Goal: Task Accomplishment & Management: Use online tool/utility

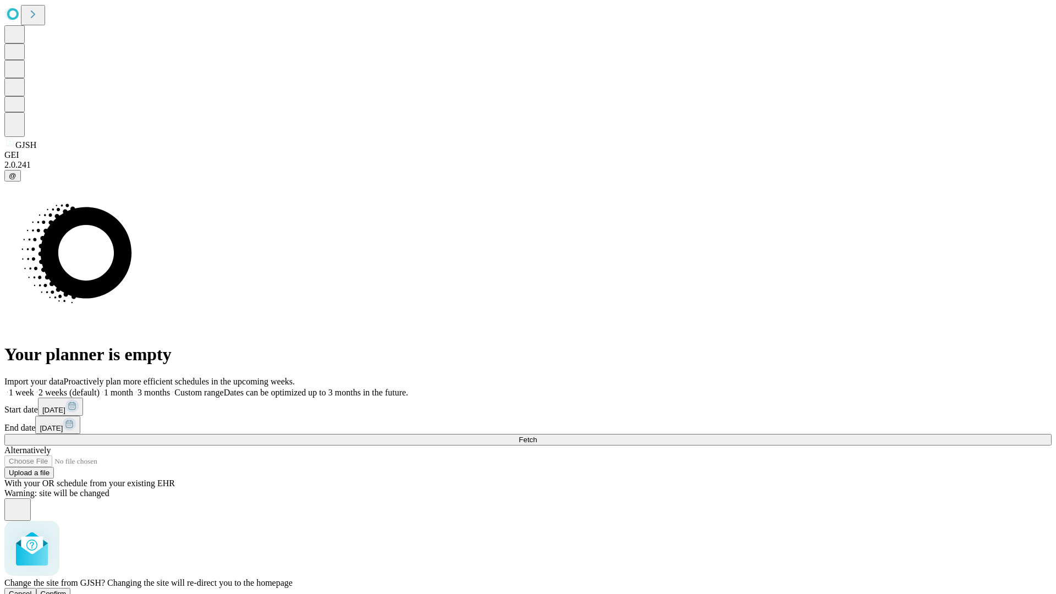
click at [67, 589] on span "Confirm" at bounding box center [54, 593] width 26 height 8
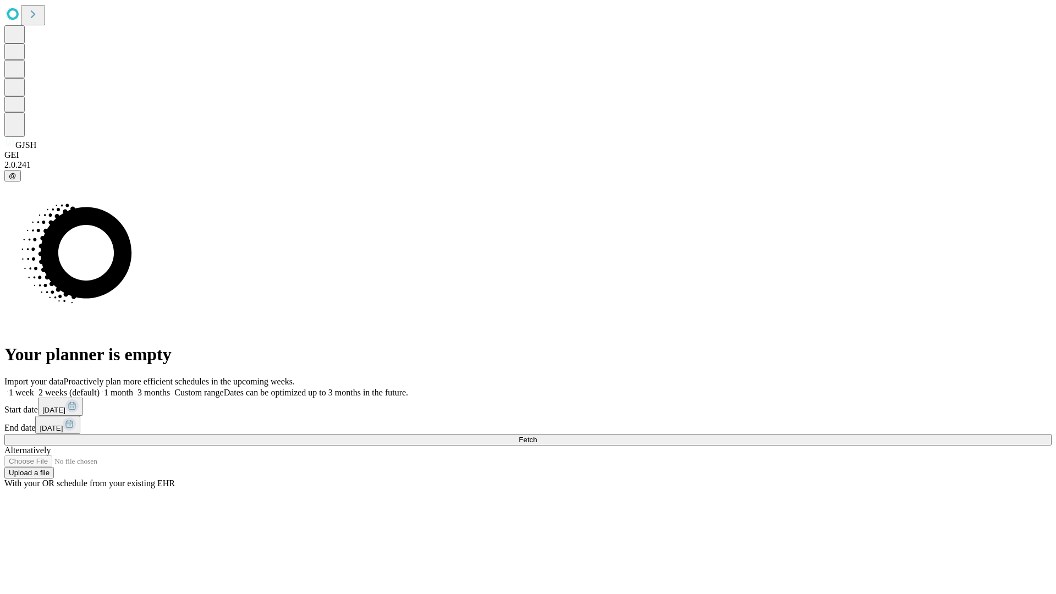
click at [100, 388] on label "2 weeks (default)" at bounding box center [66, 392] width 65 height 9
click at [537, 435] on span "Fetch" at bounding box center [527, 439] width 18 height 8
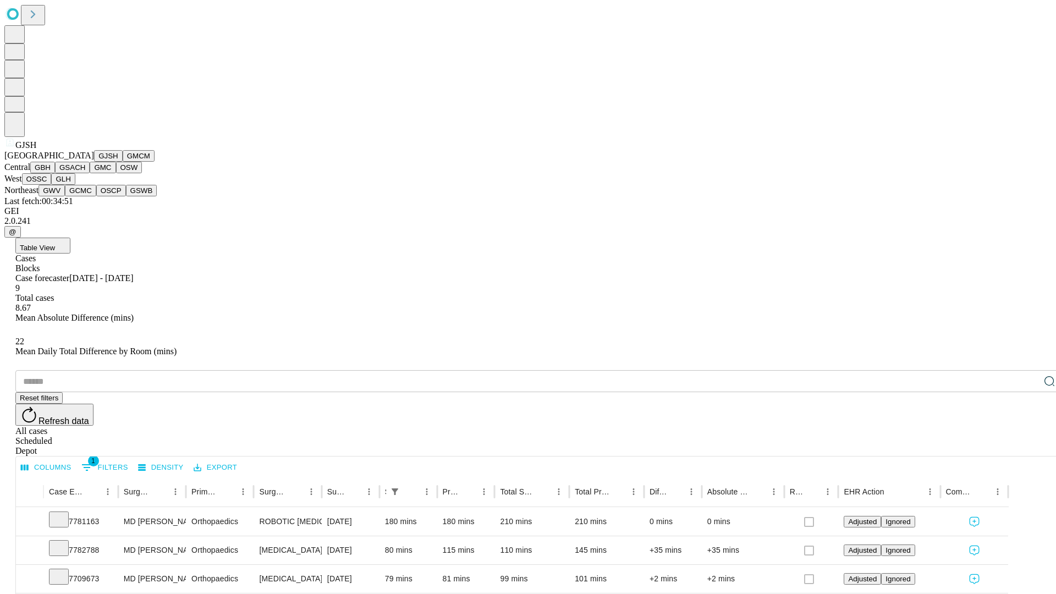
click at [123, 162] on button "GMCM" at bounding box center [139, 156] width 32 height 12
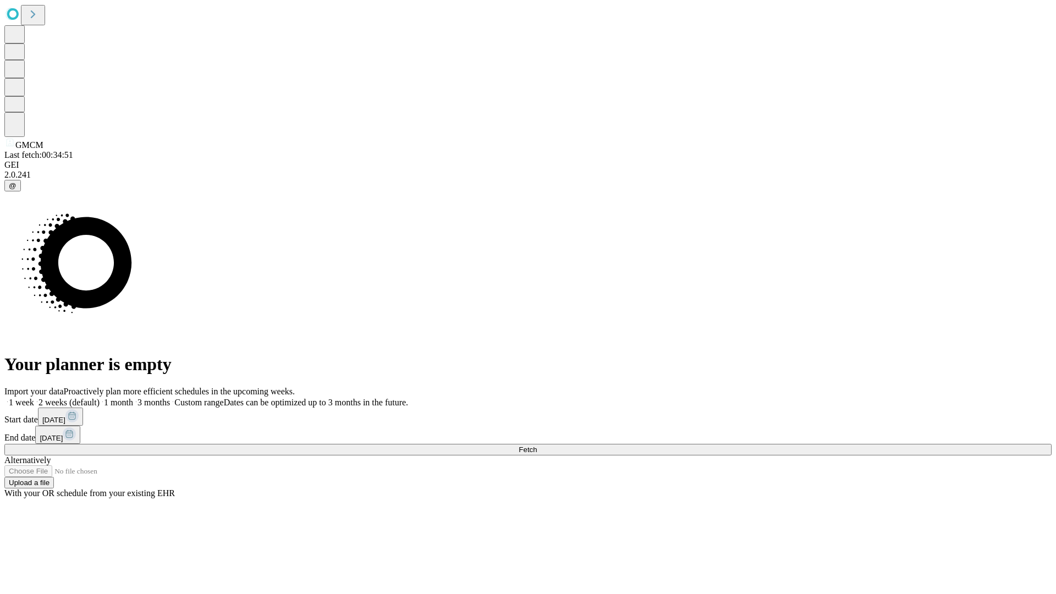
click at [100, 397] on label "2 weeks (default)" at bounding box center [66, 401] width 65 height 9
click at [537, 445] on span "Fetch" at bounding box center [527, 449] width 18 height 8
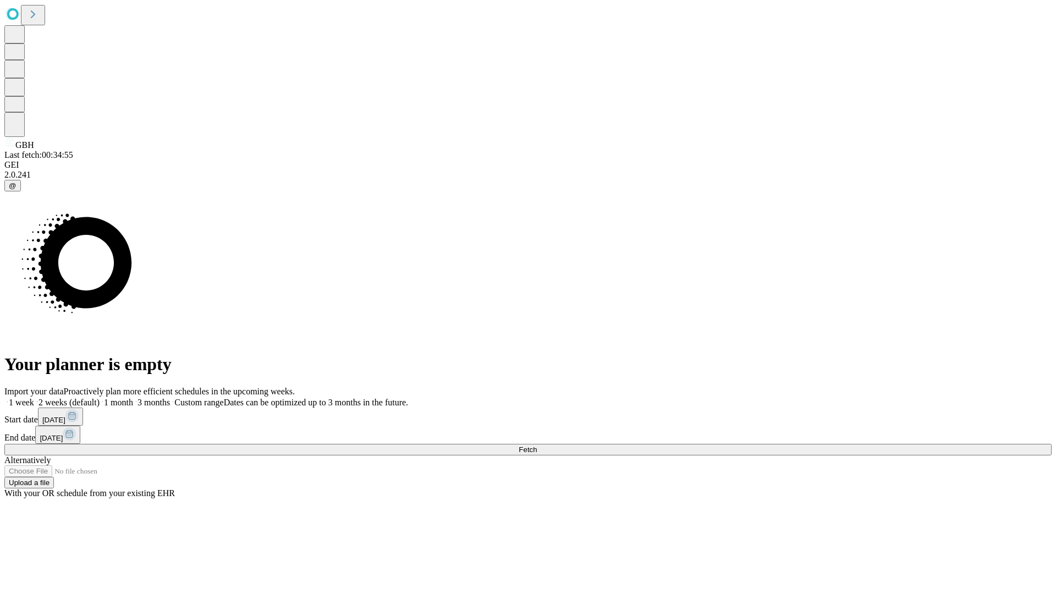
click at [100, 397] on label "2 weeks (default)" at bounding box center [66, 401] width 65 height 9
click at [537, 445] on span "Fetch" at bounding box center [527, 449] width 18 height 8
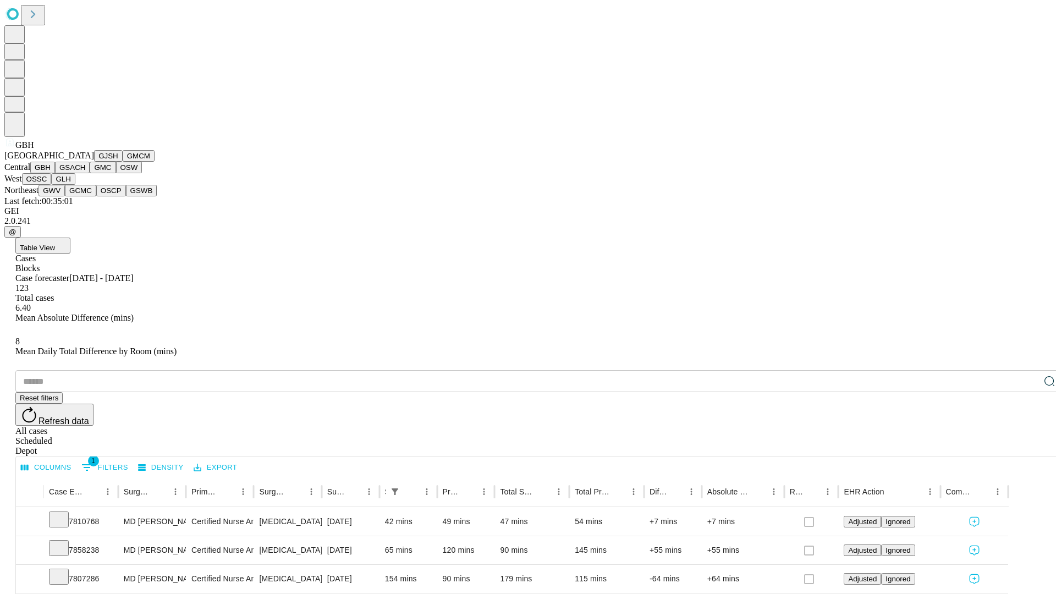
click at [85, 173] on button "GSACH" at bounding box center [72, 168] width 35 height 12
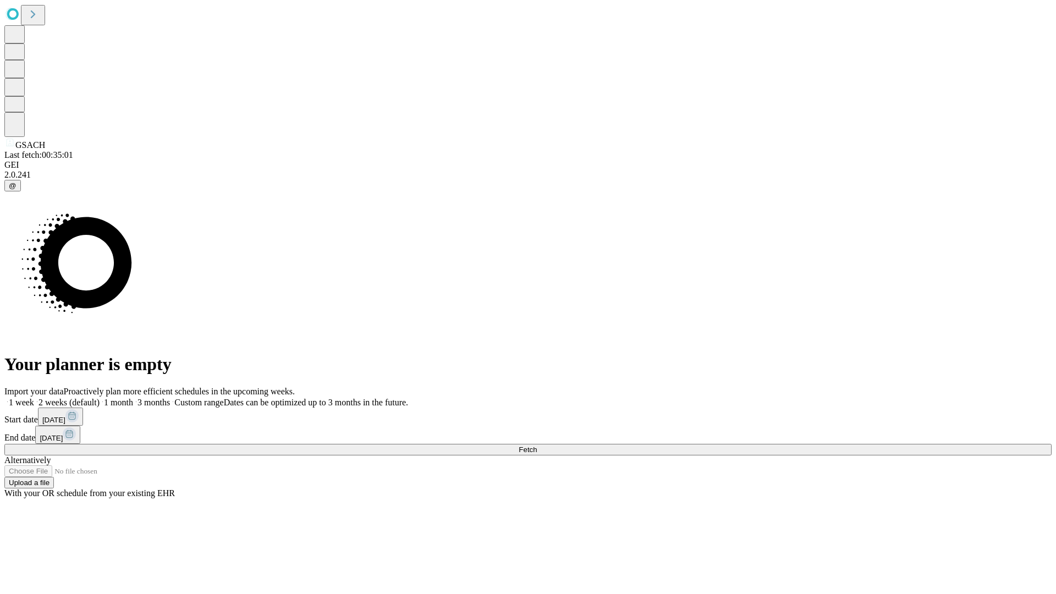
click at [100, 397] on label "2 weeks (default)" at bounding box center [66, 401] width 65 height 9
click at [537, 445] on span "Fetch" at bounding box center [527, 449] width 18 height 8
click at [100, 397] on label "2 weeks (default)" at bounding box center [66, 401] width 65 height 9
click at [537, 445] on span "Fetch" at bounding box center [527, 449] width 18 height 8
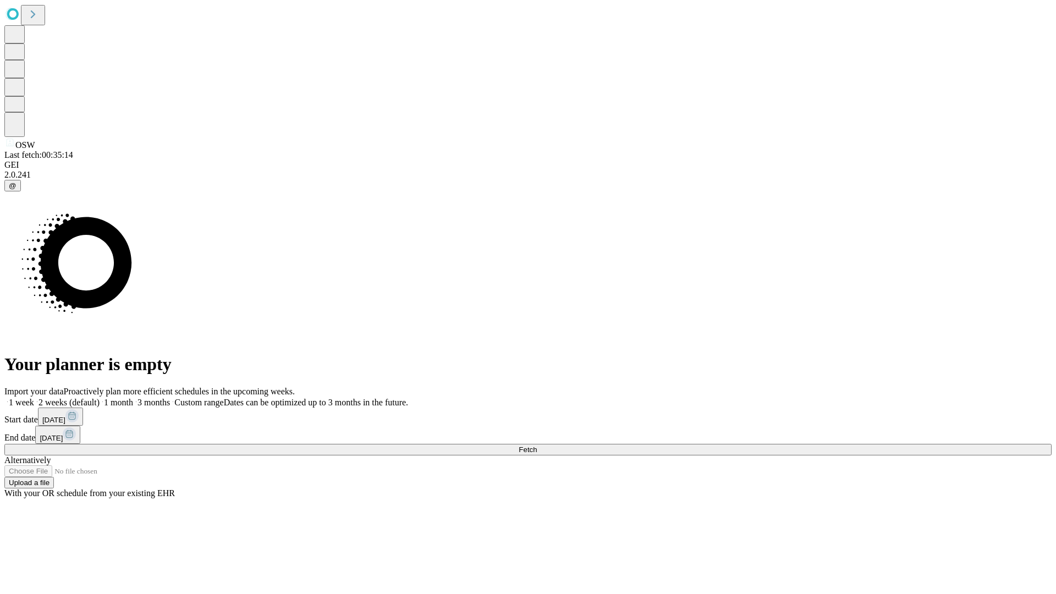
click at [100, 397] on label "2 weeks (default)" at bounding box center [66, 401] width 65 height 9
click at [537, 445] on span "Fetch" at bounding box center [527, 449] width 18 height 8
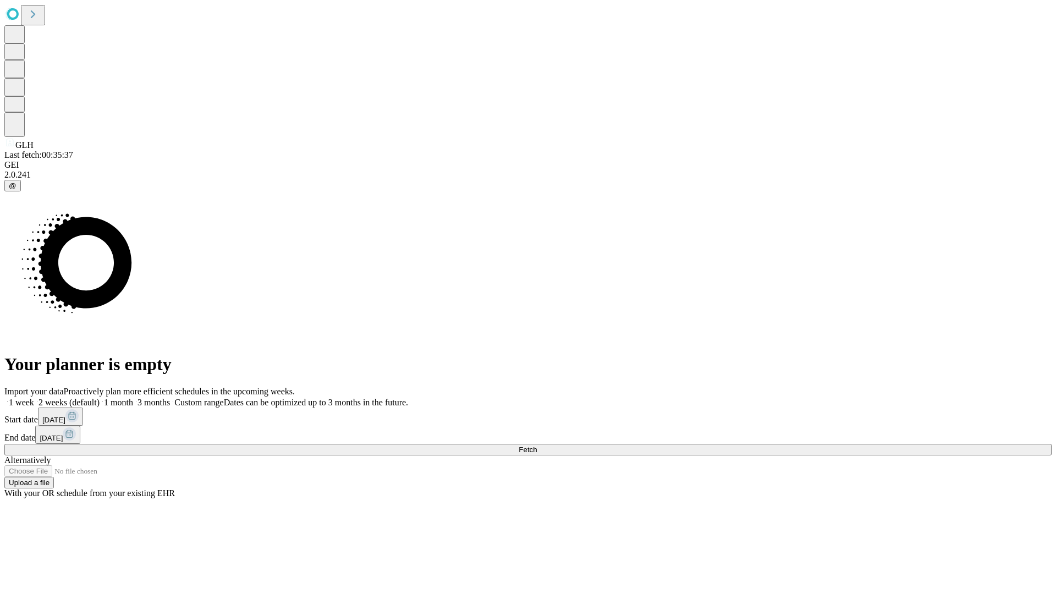
click at [537, 445] on span "Fetch" at bounding box center [527, 449] width 18 height 8
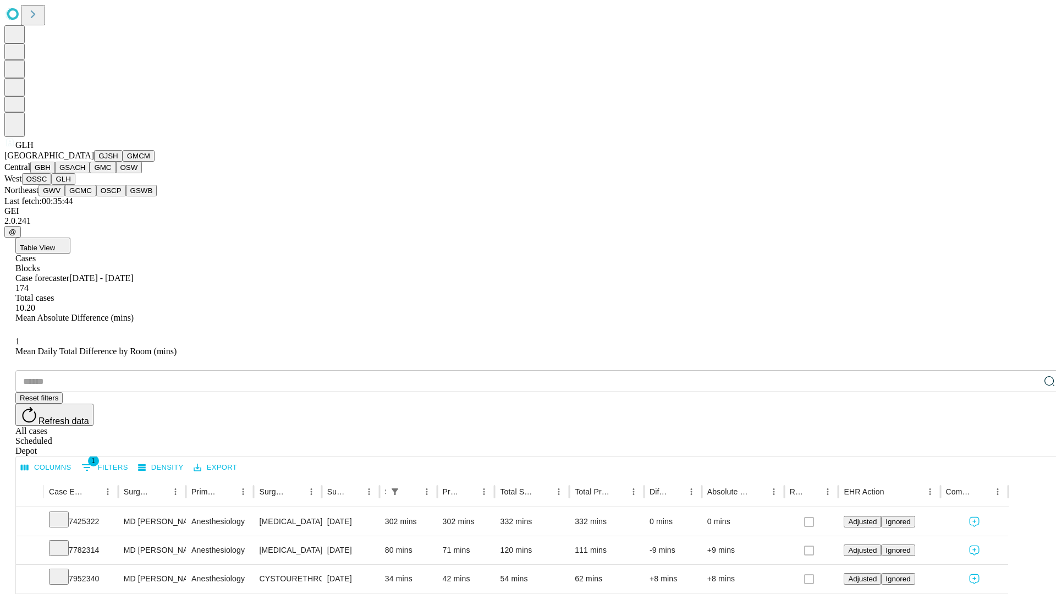
click at [65, 196] on button "GWV" at bounding box center [51, 191] width 26 height 12
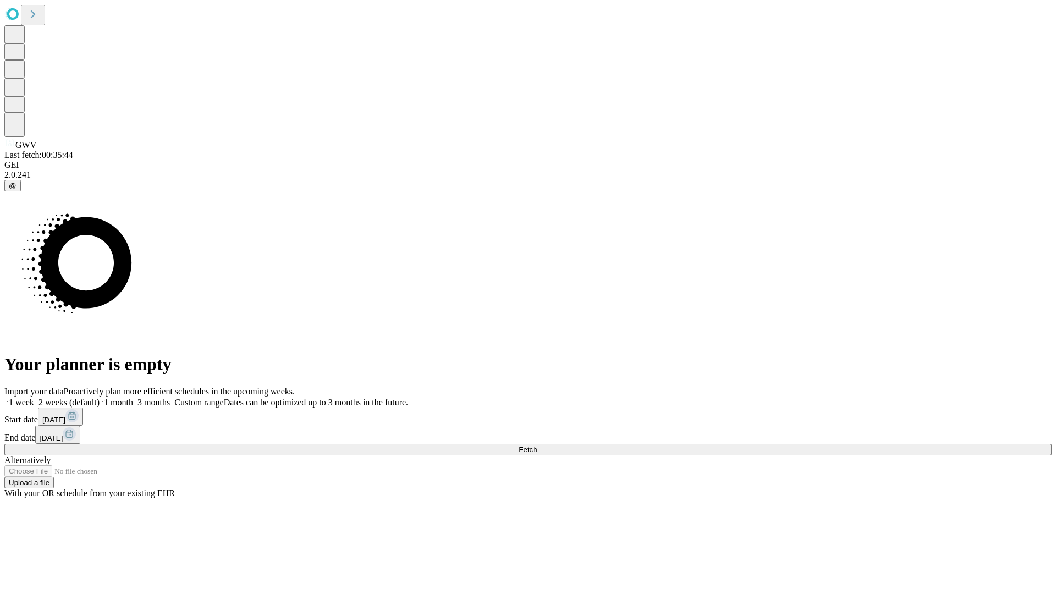
click at [537, 445] on span "Fetch" at bounding box center [527, 449] width 18 height 8
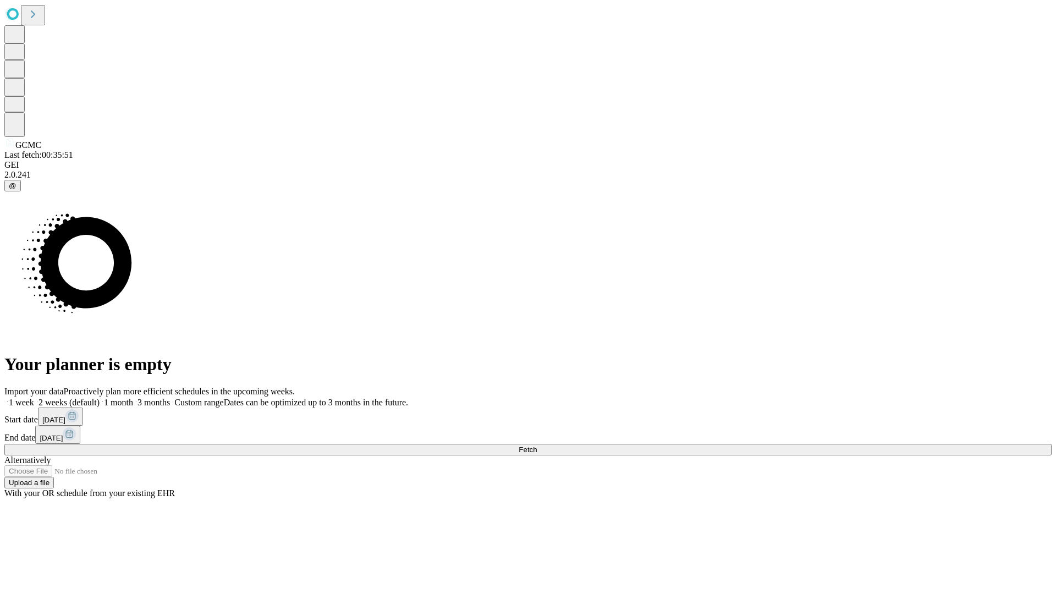
click at [100, 397] on label "2 weeks (default)" at bounding box center [66, 401] width 65 height 9
click at [537, 445] on span "Fetch" at bounding box center [527, 449] width 18 height 8
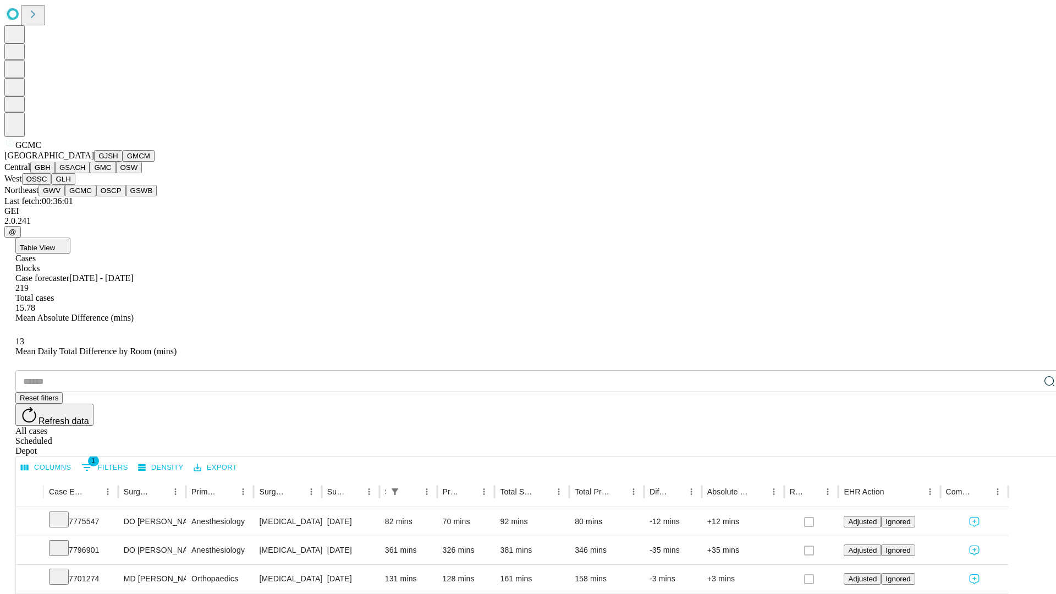
click at [96, 196] on button "OSCP" at bounding box center [111, 191] width 30 height 12
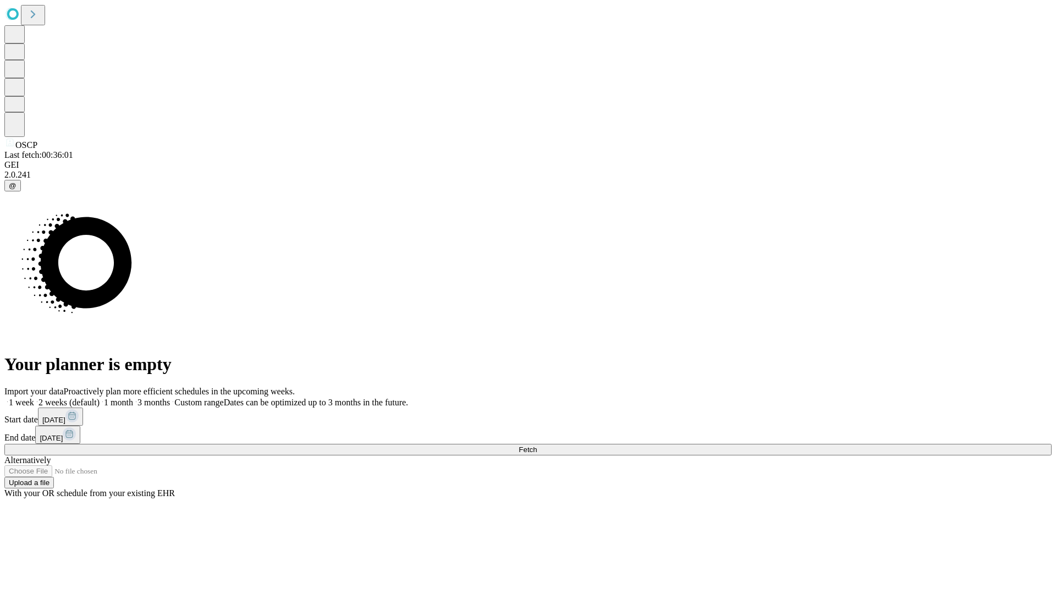
click at [100, 397] on label "2 weeks (default)" at bounding box center [66, 401] width 65 height 9
click at [537, 445] on span "Fetch" at bounding box center [527, 449] width 18 height 8
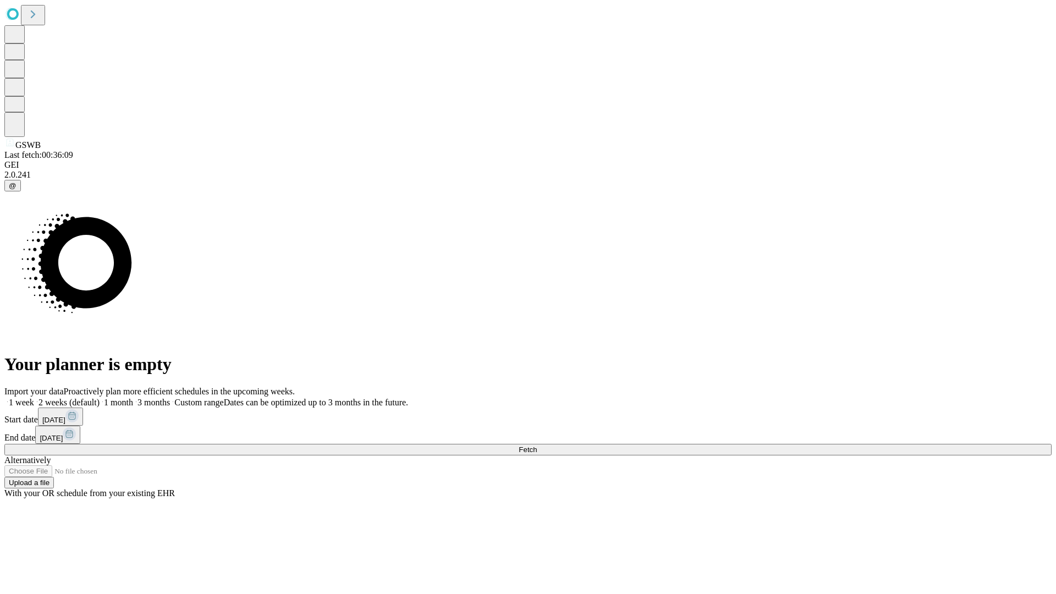
click at [100, 397] on label "2 weeks (default)" at bounding box center [66, 401] width 65 height 9
click at [537, 445] on span "Fetch" at bounding box center [527, 449] width 18 height 8
